Goal: Book appointment/travel/reservation

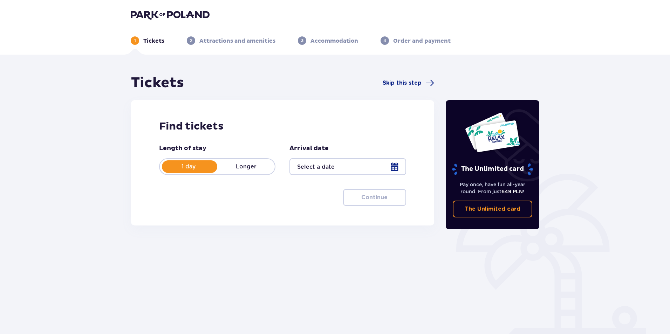
type input "[DATE]"
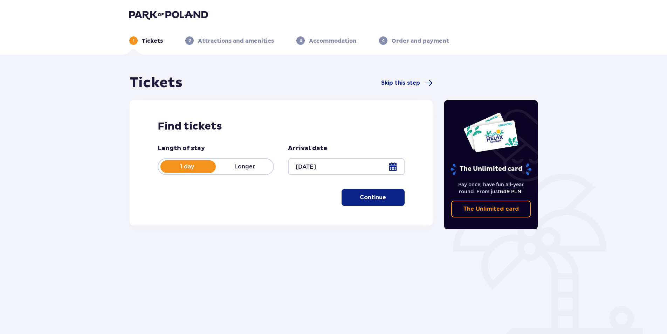
click at [366, 199] on p "Continue" at bounding box center [373, 198] width 26 height 8
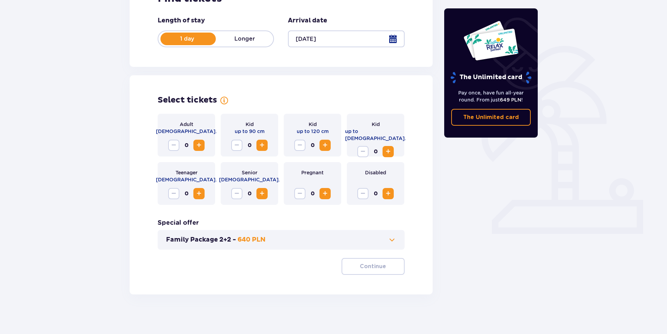
scroll to position [130, 0]
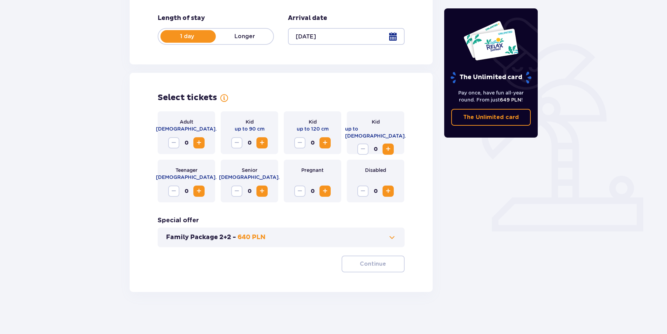
click at [195, 144] on span "Increase" at bounding box center [199, 143] width 8 height 8
click at [196, 144] on span "Increase" at bounding box center [199, 143] width 8 height 8
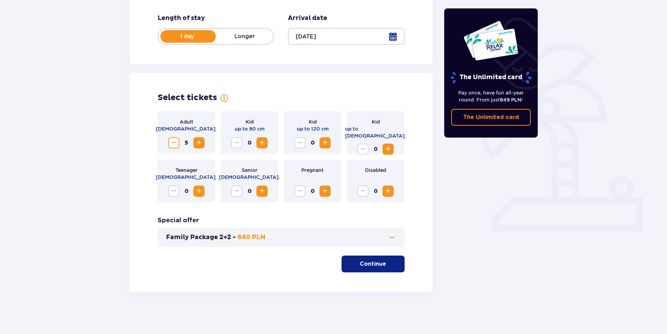
click at [196, 144] on span "Increase" at bounding box center [199, 143] width 8 height 8
click at [371, 268] on p "Continue" at bounding box center [373, 264] width 26 height 8
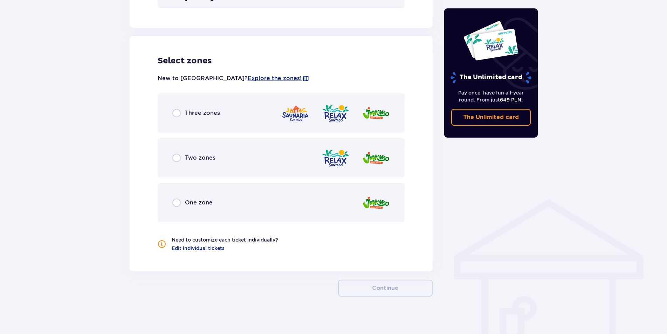
scroll to position [374, 0]
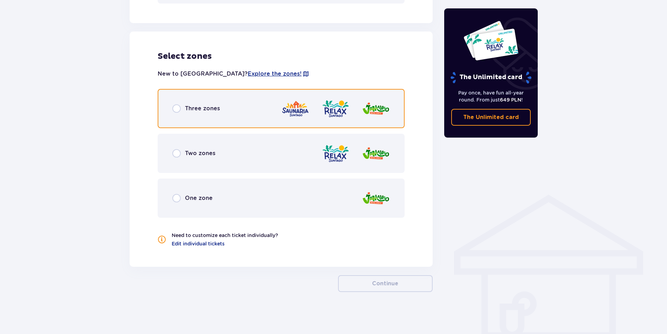
click at [177, 107] on input "radio" at bounding box center [176, 108] width 8 height 8
radio input "true"
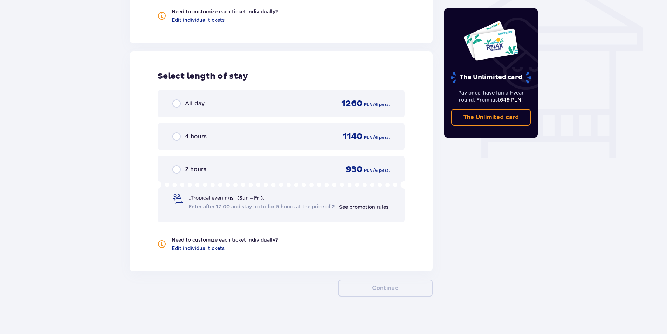
scroll to position [603, 0]
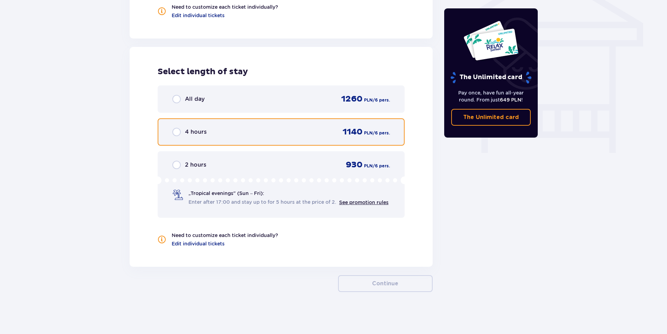
click at [178, 133] on input "radio" at bounding box center [176, 132] width 8 height 8
radio input "true"
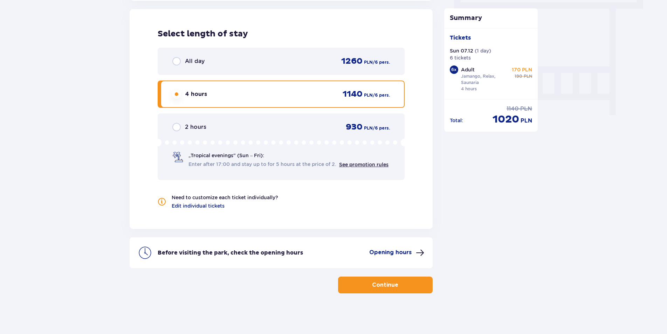
scroll to position [642, 0]
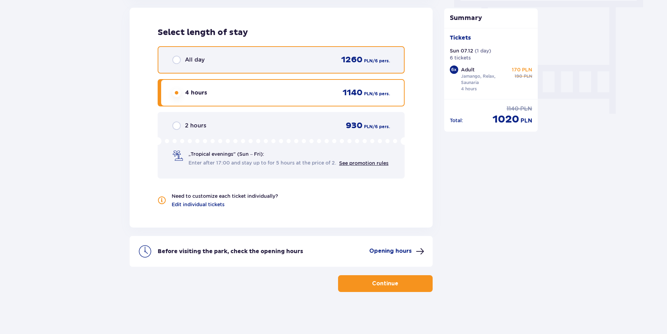
click at [175, 62] on input "radio" at bounding box center [176, 60] width 8 height 8
radio input "true"
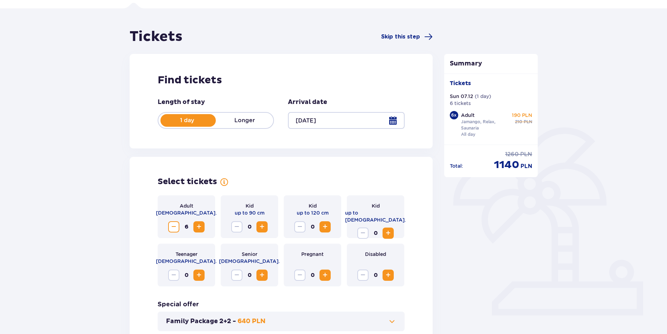
scroll to position [0, 0]
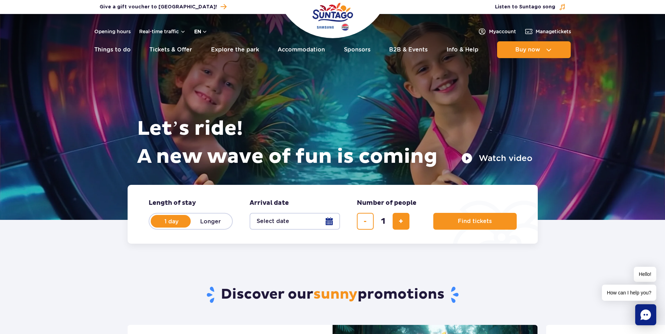
drag, startPoint x: 585, startPoint y: 0, endPoint x: 203, endPoint y: 30, distance: 383.3
click at [203, 30] on button "en" at bounding box center [200, 31] width 13 height 7
click at [210, 61] on span "EN" at bounding box center [211, 60] width 7 height 7
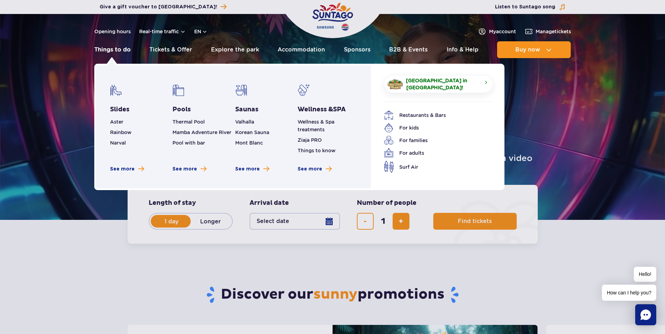
click at [118, 50] on link "Things to do" at bounding box center [112, 49] width 36 height 17
